Goal: Transaction & Acquisition: Purchase product/service

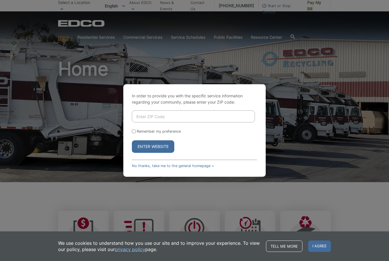
click at [155, 122] on input "Enter ZIP Code" at bounding box center [193, 117] width 123 height 12
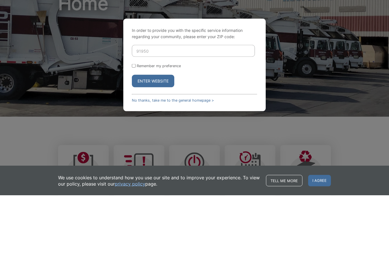
type input "91950"
click at [134, 130] on input "Remember my preference" at bounding box center [134, 132] width 4 height 4
checkbox input "true"
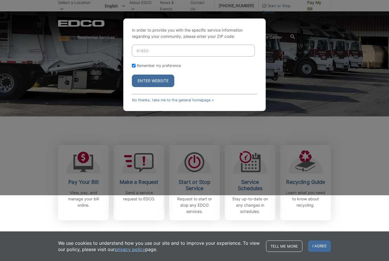
click at [148, 87] on button "Enter Website" at bounding box center [153, 81] width 42 height 13
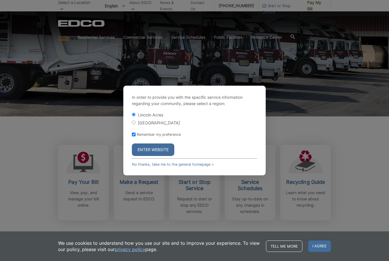
click at [152, 153] on button "Enter Website" at bounding box center [153, 150] width 42 height 13
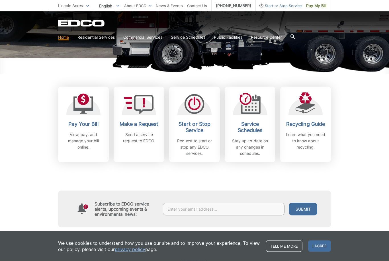
scroll to position [126, 0]
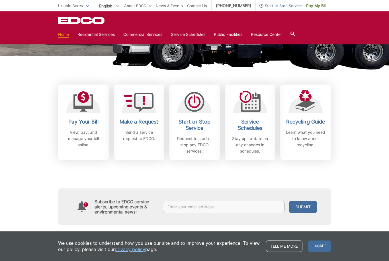
click at [84, 98] on icon at bounding box center [83, 101] width 20 height 21
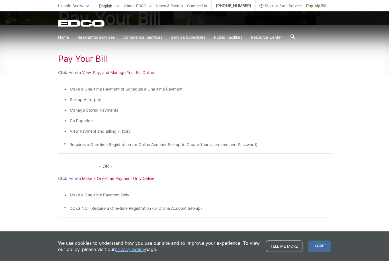
scroll to position [79, 0]
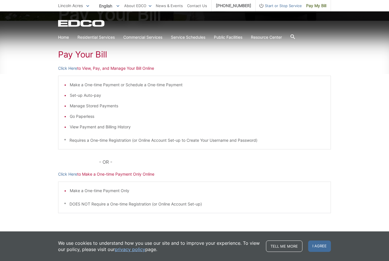
click at [103, 175] on p "Click Here to Make a One-time Payment Only Online" at bounding box center [194, 174] width 273 height 6
click at [108, 171] on p "Click Here to Make a One-time Payment Only Online" at bounding box center [194, 174] width 273 height 6
click at [112, 172] on p "Click Here to Make a One-time Payment Only Online" at bounding box center [194, 174] width 273 height 6
click at [136, 171] on div "Pay Your Bill Click Here to View, Pay, and Manage Your Bill Online Make a One-t…" at bounding box center [194, 136] width 273 height 230
click at [66, 173] on link "Click Here" at bounding box center [67, 174] width 19 height 6
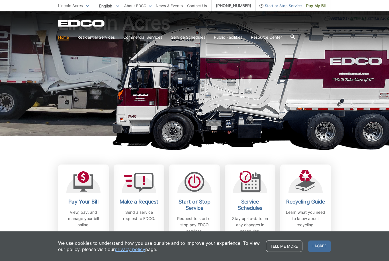
scroll to position [49, 0]
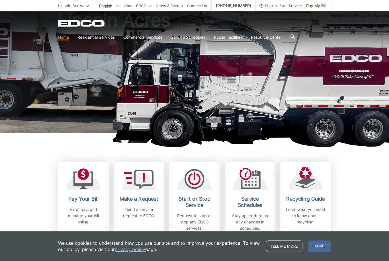
click at [84, 184] on icon at bounding box center [83, 179] width 20 height 17
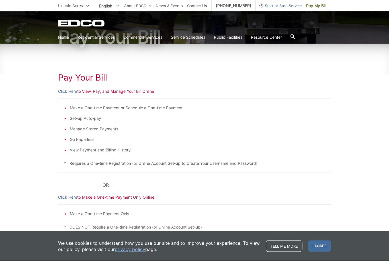
scroll to position [58, 0]
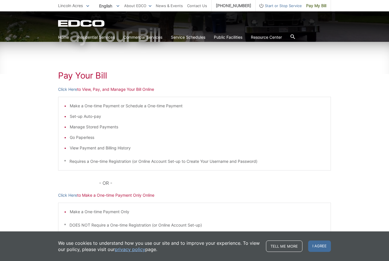
click at [61, 197] on link "Click Here" at bounding box center [67, 195] width 19 height 6
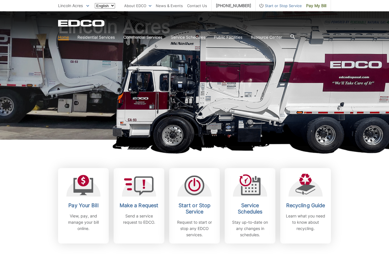
scroll to position [43, 0]
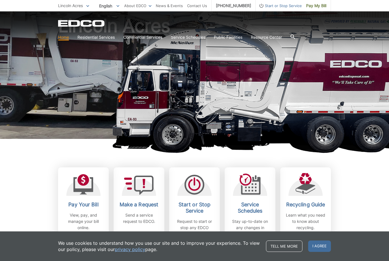
click at [85, 203] on h2 "Pay Your Bill" at bounding box center [83, 205] width 42 height 6
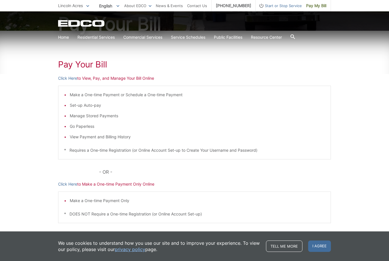
scroll to position [79, 0]
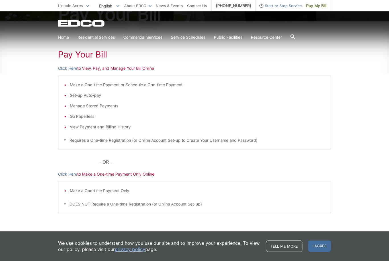
click at [71, 175] on link "Click Here" at bounding box center [67, 174] width 19 height 6
